Goal: Task Accomplishment & Management: Manage account settings

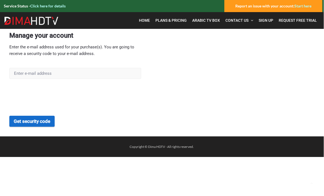
scroll to position [0, 4]
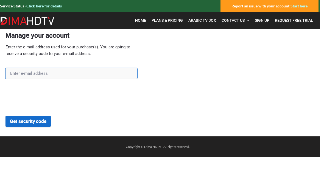
click at [22, 68] on input "text" at bounding box center [71, 73] width 132 height 11
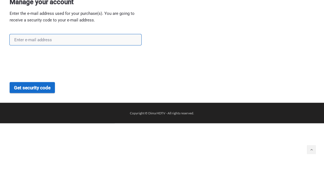
click at [34, 68] on input "text" at bounding box center [76, 73] width 132 height 11
type input "bkatiny@yahoo.com"
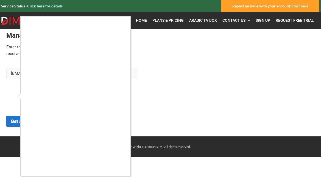
scroll to position [0, 4]
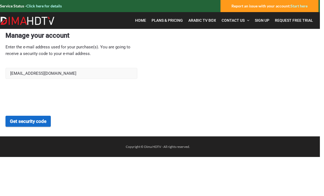
click at [36, 121] on button "Get security code" at bounding box center [27, 121] width 45 height 11
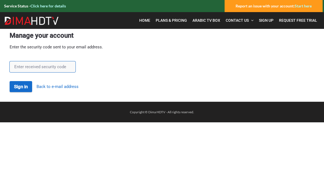
click at [46, 65] on input "text" at bounding box center [43, 66] width 66 height 11
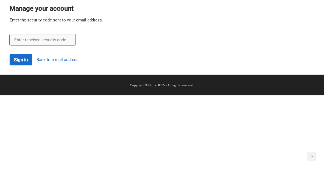
click at [34, 61] on input "text" at bounding box center [43, 66] width 66 height 11
click at [20, 61] on input "text" at bounding box center [43, 66] width 66 height 11
paste input "jhJoH7Nj"
type input "jhJoH7Nj"
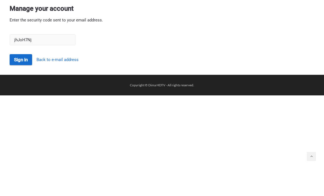
click at [25, 81] on button "Sign in" at bounding box center [21, 86] width 23 height 11
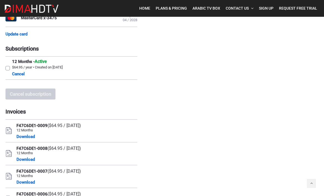
scroll to position [66, 4]
click at [26, 138] on link "Download" at bounding box center [25, 136] width 18 height 7
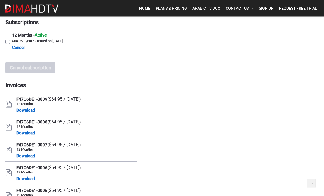
scroll to position [0, 4]
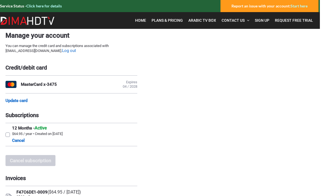
click at [291, 22] on span "Request Free Trial" at bounding box center [294, 20] width 38 height 4
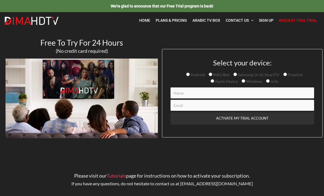
click at [236, 74] on input "Samsung Or LG SmartTV" at bounding box center [235, 74] width 4 height 4
radio input "true"
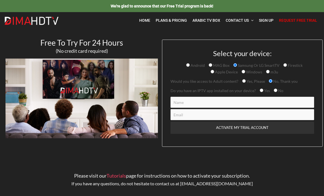
click at [262, 90] on input "Yes" at bounding box center [262, 90] width 4 height 4
radio input "true"
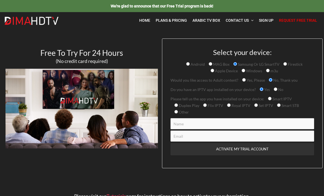
click at [268, 98] on input "Smart IPTV" at bounding box center [270, 99] width 4 height 4
radio input "true"
